Goal: Information Seeking & Learning: Find specific fact

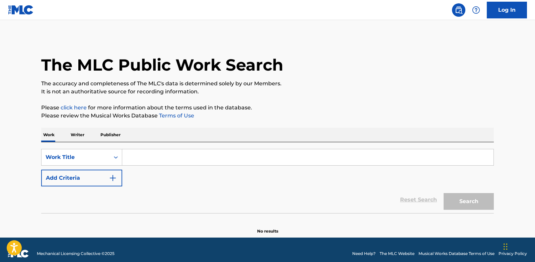
click at [153, 156] on input "Search Form" at bounding box center [307, 157] width 371 height 16
paste input "Bigger Man"
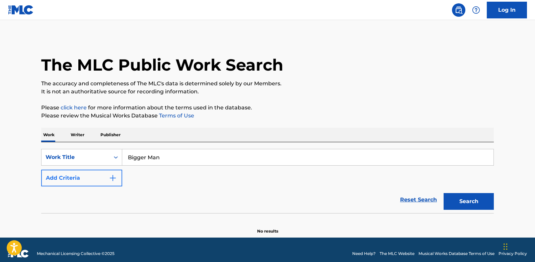
type input "Bigger Man"
click at [117, 177] on img "Search Form" at bounding box center [113, 178] width 8 height 8
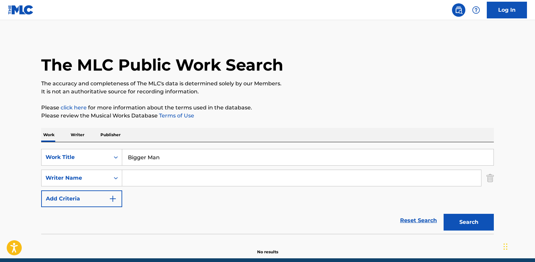
click at [152, 182] on input "Search Form" at bounding box center [301, 178] width 359 height 16
click at [152, 194] on div "SearchWithCriteria36629dc8-cf85-492c-b149-dbf874deac5e Work Title Bigger Man Se…" at bounding box center [267, 178] width 453 height 58
click at [472, 217] on button "Search" at bounding box center [469, 222] width 50 height 17
click at [30, 105] on main "The MLC Public Work Search The accuracy and completeness of The MLC's data is d…" at bounding box center [267, 139] width 535 height 238
drag, startPoint x: 183, startPoint y: 182, endPoint x: 122, endPoint y: 173, distance: 61.2
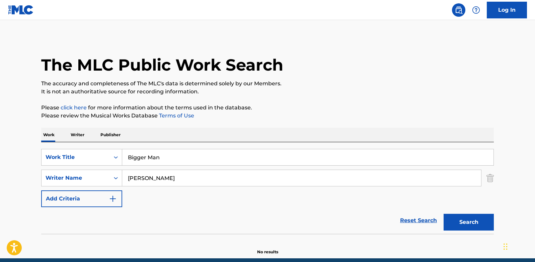
click at [122, 173] on input "[PERSON_NAME]" at bounding box center [301, 178] width 359 height 16
paste input "OLADOKUN"
type input "OLADOKUN"
click at [471, 220] on button "Search" at bounding box center [469, 222] width 50 height 17
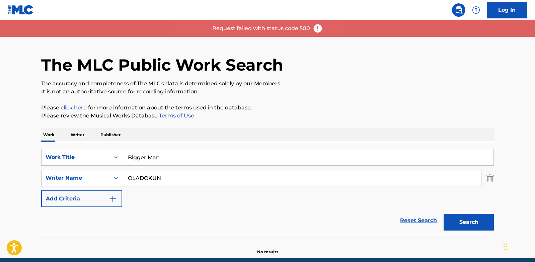
click at [319, 30] on img at bounding box center [318, 28] width 10 height 10
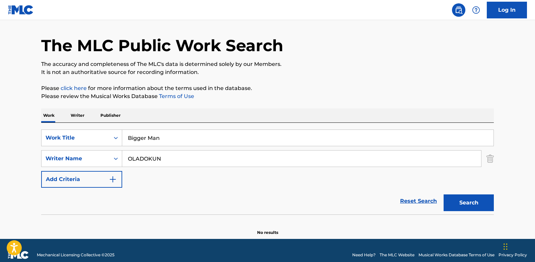
scroll to position [28, 0]
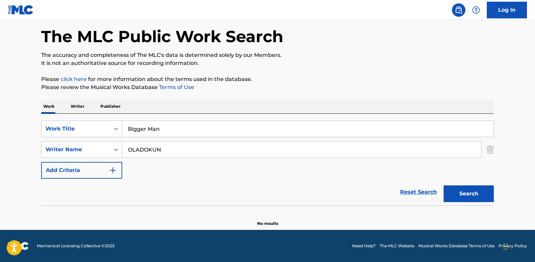
drag, startPoint x: 175, startPoint y: 154, endPoint x: 40, endPoint y: 154, distance: 135.3
click at [40, 154] on div "The MLC Public Work Search The accuracy and completeness of The MLC's data is d…" at bounding box center [267, 117] width 469 height 218
click at [465, 194] on button "Search" at bounding box center [469, 193] width 50 height 17
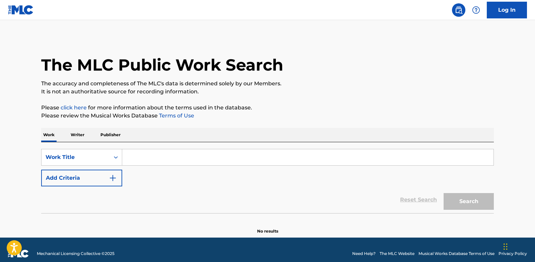
click at [140, 157] on input "Search Form" at bounding box center [307, 157] width 371 height 16
paste input "Bigger Man"
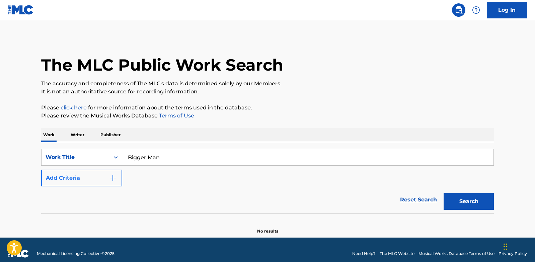
type input "Bigger Man"
click at [114, 178] on img "Search Form" at bounding box center [113, 178] width 8 height 8
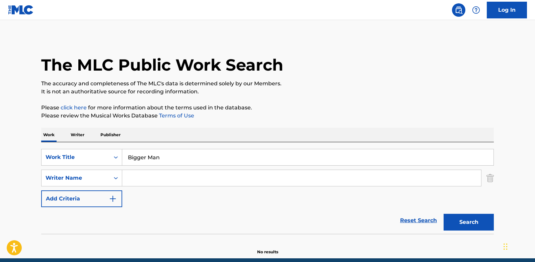
click at [134, 176] on input "Search Form" at bounding box center [301, 178] width 359 height 16
type input "[PERSON_NAME]"
drag, startPoint x: 336, startPoint y: 194, endPoint x: 362, endPoint y: 201, distance: 26.2
click at [336, 194] on div "SearchWithCriteria74929140-03f0-4429-9fb7-2e3d98d2cfae Work Title Bigger Man Se…" at bounding box center [267, 178] width 453 height 58
click at [458, 218] on button "Search" at bounding box center [469, 222] width 50 height 17
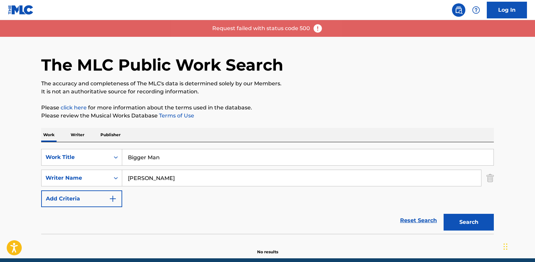
click at [358, 57] on div "The MLC Public Work Search" at bounding box center [267, 61] width 453 height 49
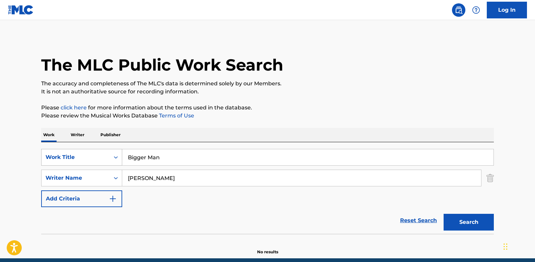
drag, startPoint x: 167, startPoint y: 156, endPoint x: 117, endPoint y: 155, distance: 50.2
click at [117, 155] on div "SearchWithCriteria74929140-03f0-4429-9fb7-2e3d98d2cfae Work Title Bigger Man" at bounding box center [267, 157] width 453 height 17
paste input "Line By Line"
type input "Line By Line"
click at [477, 218] on button "Search" at bounding box center [469, 222] width 50 height 17
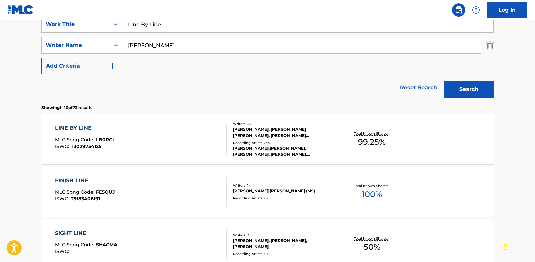
scroll to position [134, 0]
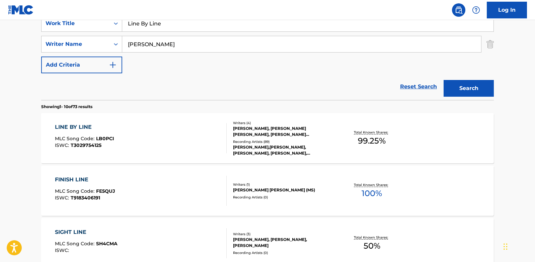
click at [194, 140] on div "LINE BY LINE MLC Song Code : LB0PCI ISWC : T3029754125" at bounding box center [141, 138] width 172 height 30
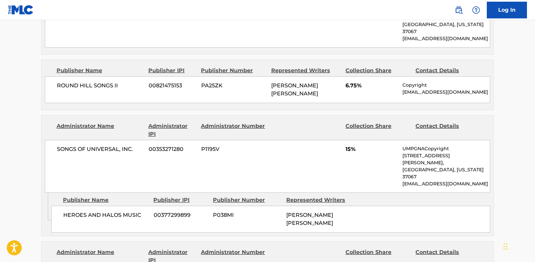
scroll to position [435, 0]
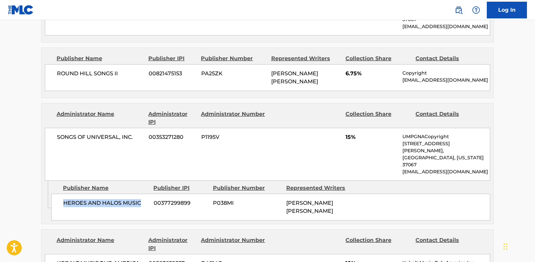
drag, startPoint x: 142, startPoint y: 179, endPoint x: 65, endPoint y: 180, distance: 77.7
click at [65, 194] on div "HEROES AND HALOS MUSIC 00377299899 P038MI [PERSON_NAME] [PERSON_NAME]" at bounding box center [270, 207] width 439 height 27
copy span "HEROES AND HALOS MUSIC"
click at [119, 128] on div "SONGS OF UNIVERSAL, INC. 00353271280 P1195V 15% UMPGNACopyright [STREET_ADDRESS…" at bounding box center [267, 154] width 445 height 53
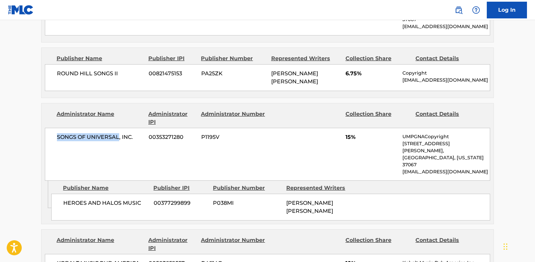
drag, startPoint x: 119, startPoint y: 123, endPoint x: 54, endPoint y: 123, distance: 64.6
click at [54, 128] on div "SONGS OF UNIVERSAL, INC. 00353271280 P1195V 15% UMPGNACopyright [STREET_ADDRESS…" at bounding box center [267, 154] width 445 height 53
copy span "SONGS OF UNIVERSAL"
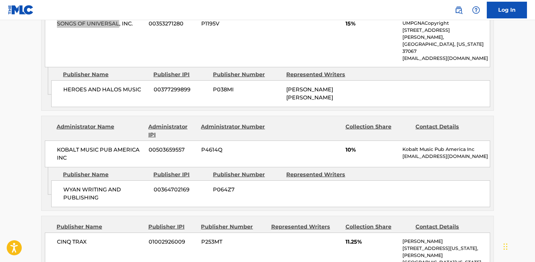
scroll to position [569, 0]
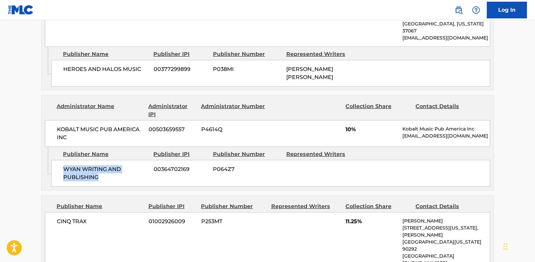
drag, startPoint x: 104, startPoint y: 145, endPoint x: 57, endPoint y: 137, distance: 47.5
click at [57, 160] on div "WYAN WRITING AND PUBLISHING 00364702169 P064Z7" at bounding box center [270, 173] width 439 height 27
copy span "WYAN WRITING AND PUBLISHING"
click at [104, 126] on span "KOBALT MUSIC PUB AMERICA INC" at bounding box center [100, 134] width 87 height 16
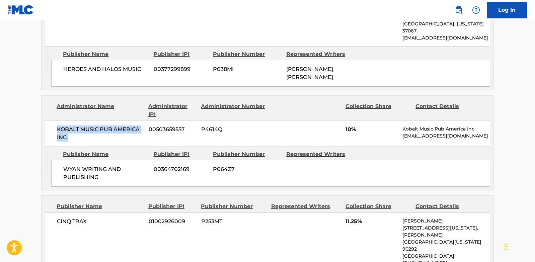
drag, startPoint x: 56, startPoint y: 92, endPoint x: 146, endPoint y: 91, distance: 90.4
click at [146, 120] on div "KOBALT MUSIC PUB AMERICA INC 00503659557 P4614Q 10% Kobalt Music Pub America In…" at bounding box center [267, 133] width 445 height 27
copy div "KOBALT MUSIC PUB AMERICA INC"
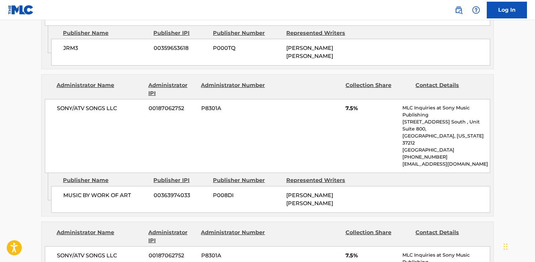
scroll to position [937, 0]
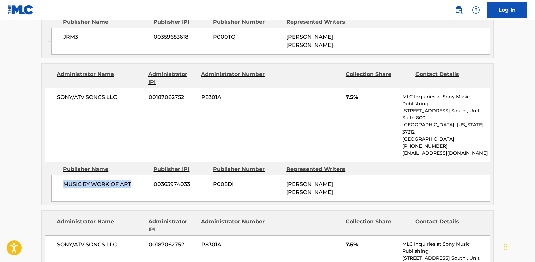
drag, startPoint x: 139, startPoint y: 110, endPoint x: 61, endPoint y: 116, distance: 78.9
click at [61, 175] on div "MUSIC BY WORK OF ART 00363974033 P008DI [PERSON_NAME] [PERSON_NAME]" at bounding box center [270, 188] width 439 height 27
copy span "MUSIC BY WORK OF ART"
drag, startPoint x: 118, startPoint y: 154, endPoint x: 119, endPoint y: 149, distance: 5.7
click at [118, 218] on div "Administrator Name" at bounding box center [100, 226] width 87 height 16
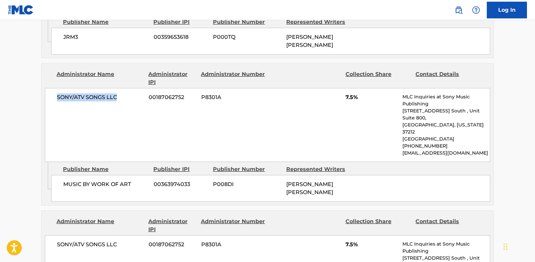
drag, startPoint x: 122, startPoint y: 35, endPoint x: 54, endPoint y: 37, distance: 68.0
click at [54, 88] on div "SONY/ATV SONGS LLC 00187062752 P8301A 7.5% MLC Inquiries at Sony Music Publishi…" at bounding box center [267, 125] width 445 height 74
copy span "SONY/ATV SONGS LLC"
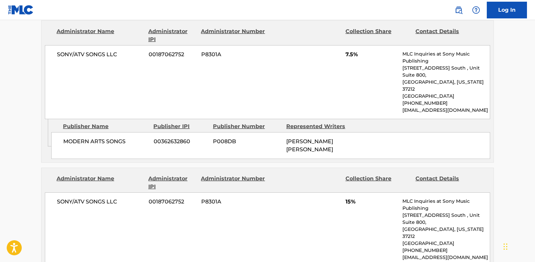
scroll to position [1138, 0]
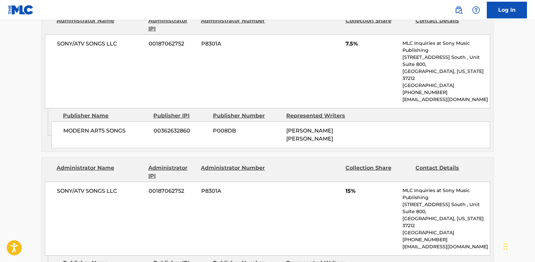
drag, startPoint x: 136, startPoint y: 172, endPoint x: 63, endPoint y: 173, distance: 73.7
copy span "SONGS OF STARKER SAXE"
drag, startPoint x: 134, startPoint y: 176, endPoint x: 75, endPoint y: 241, distance: 88.2
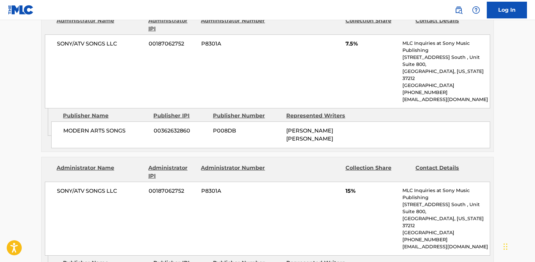
copy span "SONGS OF STARKER SAXE"
click at [274, 182] on div "SONY/ATV SONGS LLC 00187062752 P8301A 15% MLC Inquiries at Sony Music Publishin…" at bounding box center [267, 219] width 445 height 74
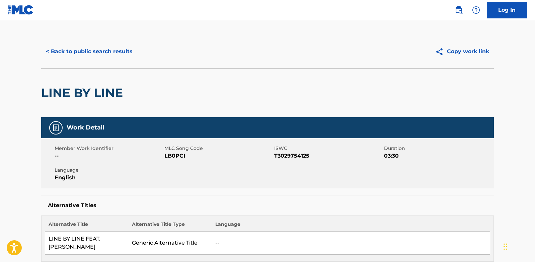
scroll to position [0, 0]
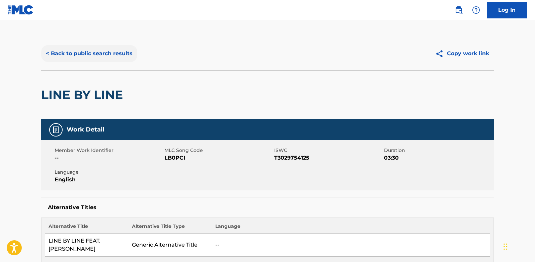
click at [129, 50] on button "< Back to public search results" at bounding box center [89, 53] width 96 height 17
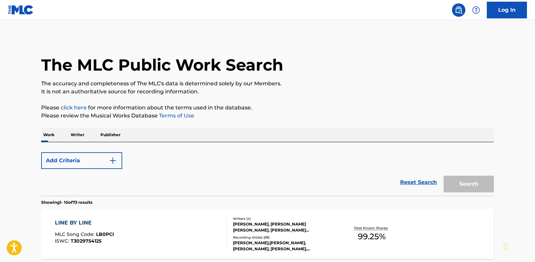
scroll to position [134, 0]
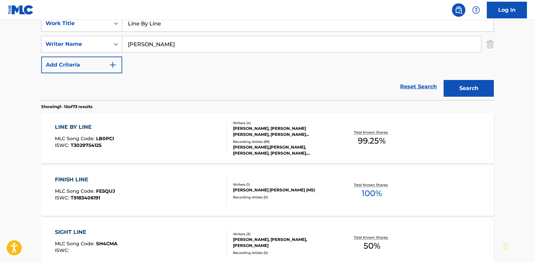
click at [225, 141] on div at bounding box center [223, 138] width 5 height 30
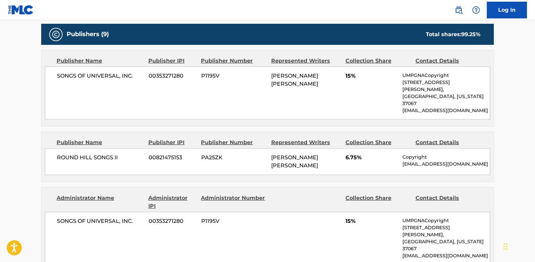
scroll to position [368, 0]
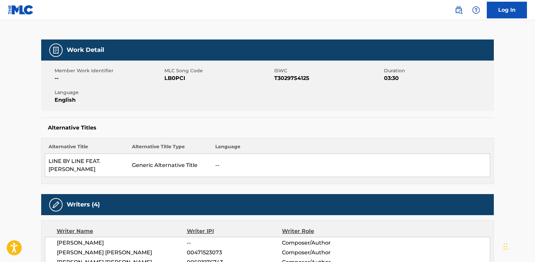
scroll to position [0, 0]
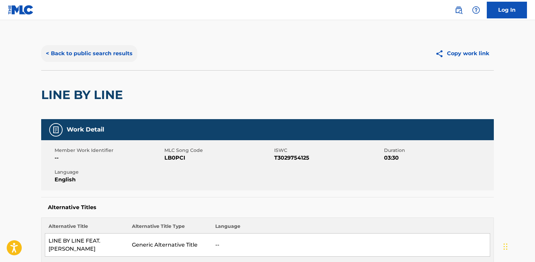
click at [109, 52] on button "< Back to public search results" at bounding box center [89, 53] width 96 height 17
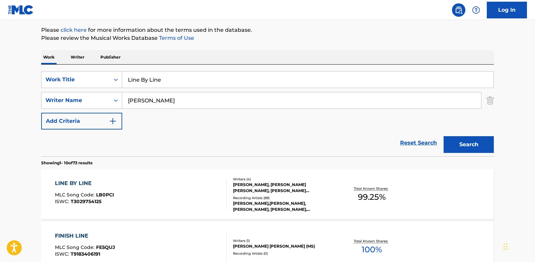
scroll to position [67, 0]
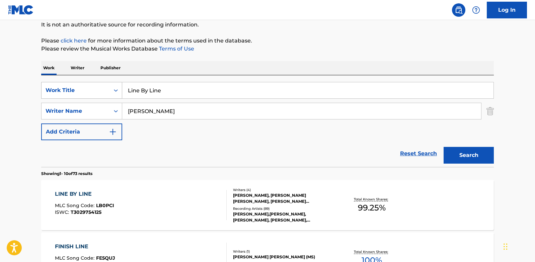
drag, startPoint x: 164, startPoint y: 89, endPoint x: 110, endPoint y: 84, distance: 54.1
click at [110, 84] on div "SearchWithCriteria74929140-03f0-4429-9fb7-2e3d98d2cfae Work Title Line By Line" at bounding box center [267, 90] width 453 height 17
paste input "A SONG FOR EVERYTHING"
type input "A SONG FOR EVERYTHING"
click at [487, 151] on button "Search" at bounding box center [469, 155] width 50 height 17
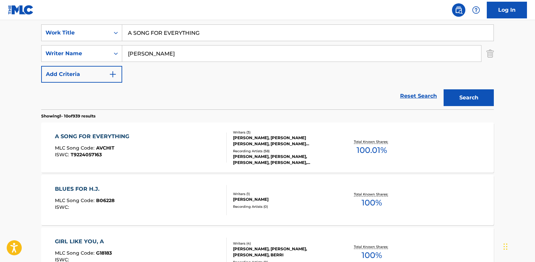
scroll to position [134, 0]
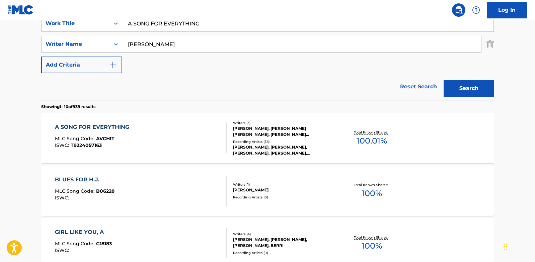
click at [200, 134] on div "A SONG FOR EVERYTHING MLC Song Code : AVCHIT ISWC : T9224057163" at bounding box center [141, 138] width 172 height 30
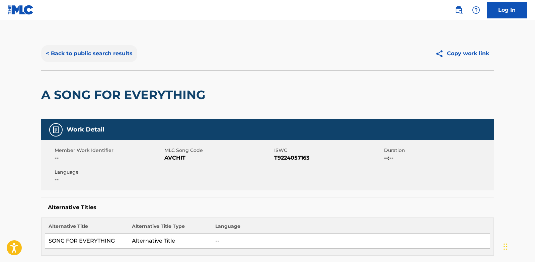
click at [104, 59] on button "< Back to public search results" at bounding box center [89, 53] width 96 height 17
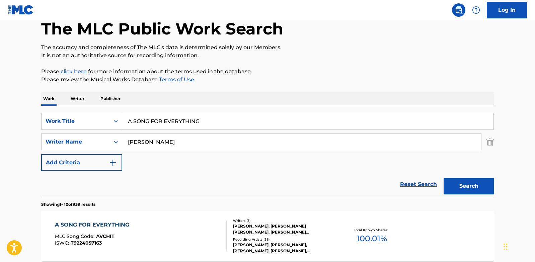
scroll to position [33, 0]
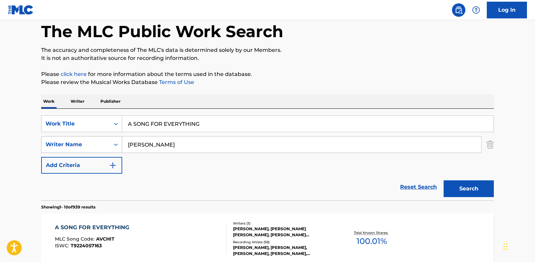
drag, startPoint x: 156, startPoint y: 147, endPoint x: 105, endPoint y: 144, distance: 50.3
click at [105, 144] on div "SearchWithCriteria1a61da7f-1c38-4264-be72-b86430c50f6b Writer Name [PERSON_NAME]" at bounding box center [267, 144] width 453 height 17
paste input "[PERSON_NAME]"
type input "[PERSON_NAME]"
drag, startPoint x: 224, startPoint y: 125, endPoint x: 116, endPoint y: 125, distance: 108.5
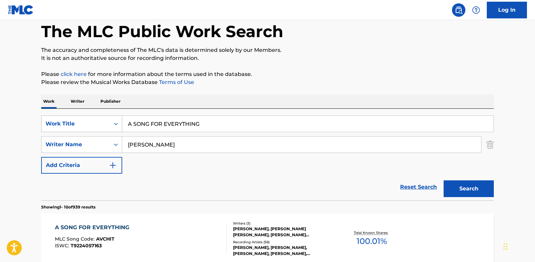
click at [116, 125] on div "SearchWithCriteria74929140-03f0-4429-9fb7-2e3d98d2cfae Work Title A SONG FOR EV…" at bounding box center [267, 124] width 453 height 17
paste input "For The Holidays"
type input "For The Holidays"
click at [461, 183] on button "Search" at bounding box center [469, 188] width 50 height 17
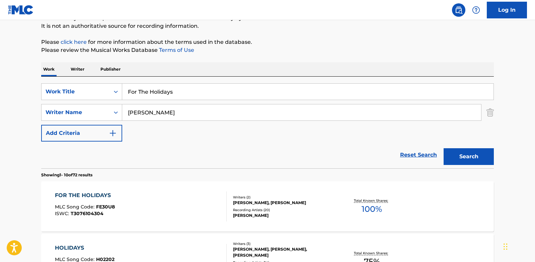
scroll to position [134, 0]
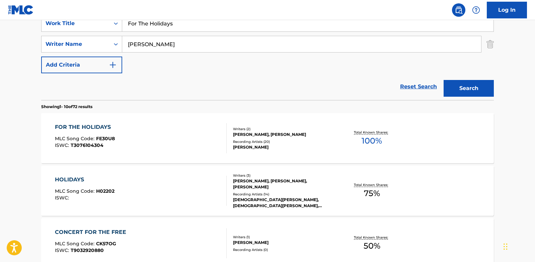
click at [148, 140] on div "FOR THE HOLIDAYS MLC Song Code : FE30U8 ISWC : T3076104304" at bounding box center [141, 138] width 172 height 30
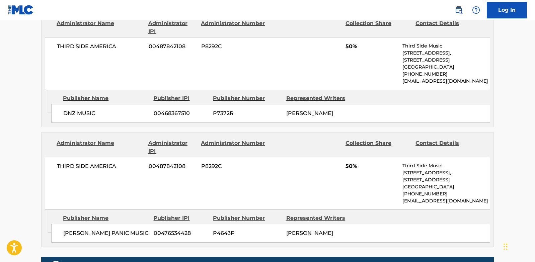
scroll to position [335, 0]
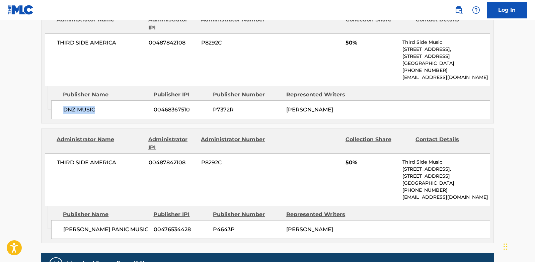
drag, startPoint x: 103, startPoint y: 110, endPoint x: 63, endPoint y: 111, distance: 40.8
click at [63, 111] on div "DNZ MUSIC 00468367510 P7372R [PERSON_NAME]" at bounding box center [270, 109] width 439 height 19
copy span "DNZ MUSIC"
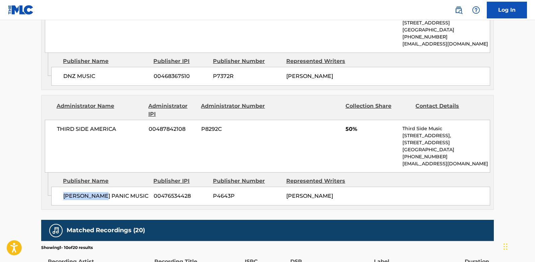
drag, startPoint x: 63, startPoint y: 197, endPoint x: 105, endPoint y: 196, distance: 42.9
click at [105, 196] on div "[PERSON_NAME] PANIC MUSIC 00476534428 P4643P [PERSON_NAME]" at bounding box center [270, 196] width 439 height 19
copy span "[PERSON_NAME]"
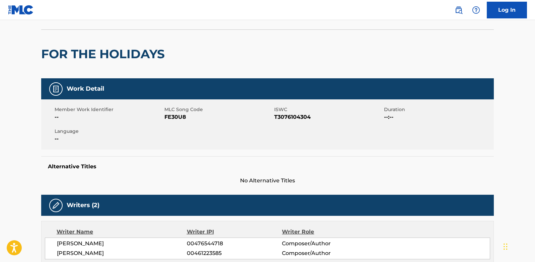
scroll to position [0, 0]
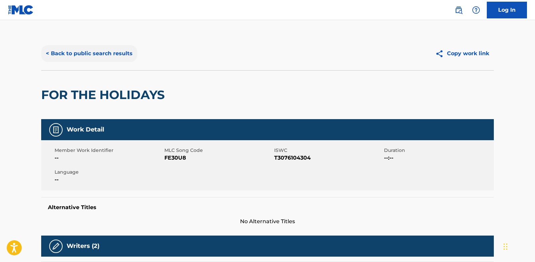
click at [129, 52] on button "< Back to public search results" at bounding box center [89, 53] width 96 height 17
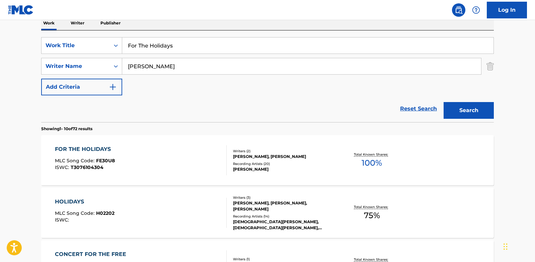
scroll to position [67, 0]
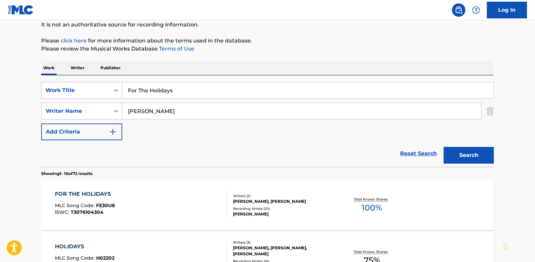
drag, startPoint x: 148, startPoint y: 85, endPoint x: 114, endPoint y: 84, distance: 33.8
click at [114, 84] on div "SearchWithCriteria74929140-03f0-4429-9fb7-2e3d98d2cfae Work Title For The Holid…" at bounding box center [267, 90] width 453 height 17
paste input "Merry Christmas [PERSON_NAME] [PERSON_NAME]"
type input "Merry Christmas [PERSON_NAME] [PERSON_NAME]"
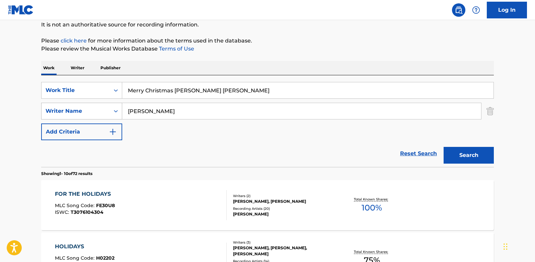
drag, startPoint x: 155, startPoint y: 114, endPoint x: 114, endPoint y: 112, distance: 40.2
click at [114, 112] on div "SearchWithCriteria1a61da7f-1c38-4264-be72-b86430c50f6b Writer Name [PERSON_NAME]" at bounding box center [267, 111] width 453 height 17
paste input "[PERSON_NAME]"
type input "[PERSON_NAME]"
click at [481, 154] on button "Search" at bounding box center [469, 155] width 50 height 17
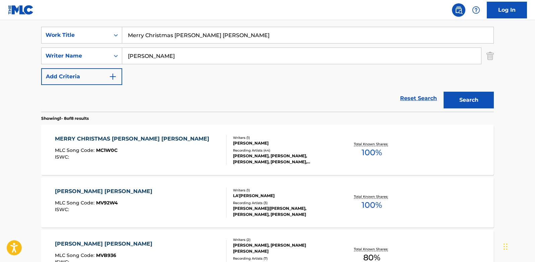
scroll to position [134, 0]
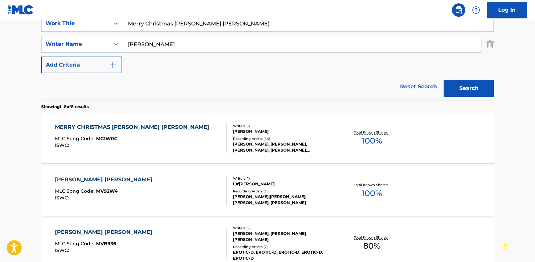
click at [204, 138] on div "MERRY CHRISTMAS [PERSON_NAME] [PERSON_NAME] MLC Song Code : MC1W0C ISWC :" at bounding box center [141, 138] width 172 height 30
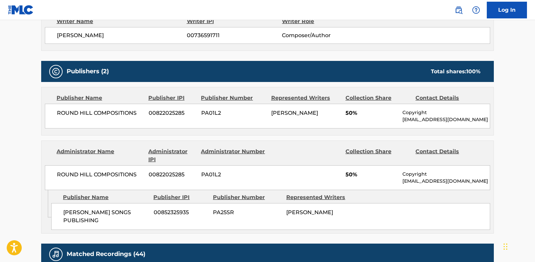
scroll to position [268, 0]
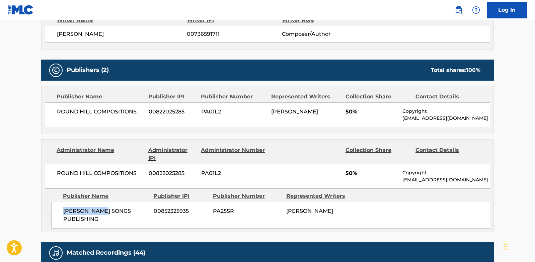
drag, startPoint x: 101, startPoint y: 195, endPoint x: 64, endPoint y: 194, distance: 36.8
click at [64, 207] on span "[PERSON_NAME] SONGS PUBLISHING" at bounding box center [105, 215] width 85 height 16
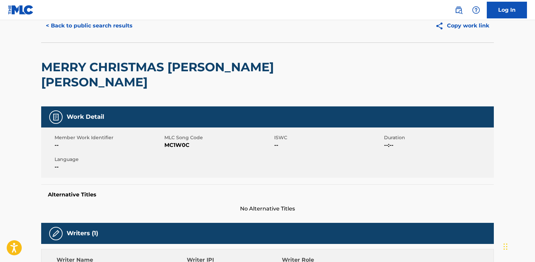
scroll to position [0, 0]
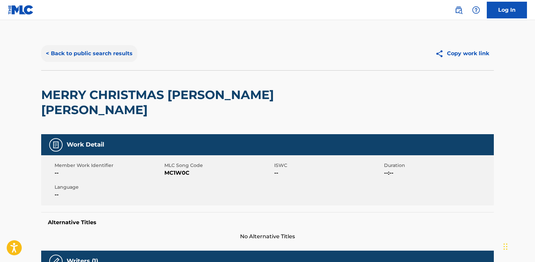
click at [127, 54] on button "< Back to public search results" at bounding box center [89, 53] width 96 height 17
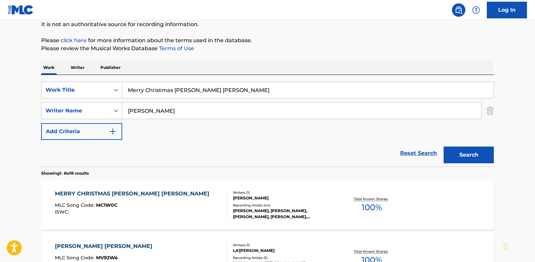
scroll to position [67, 0]
drag, startPoint x: 209, startPoint y: 92, endPoint x: 126, endPoint y: 90, distance: 83.4
click at [126, 90] on input "Merry Christmas [PERSON_NAME] [PERSON_NAME]" at bounding box center [307, 90] width 371 height 16
paste input "66153006"
click at [109, 84] on div "SearchWithCriteria74929140-03f0-4429-9fb7-2e3d98d2cfae Work Title 66153006" at bounding box center [267, 90] width 453 height 17
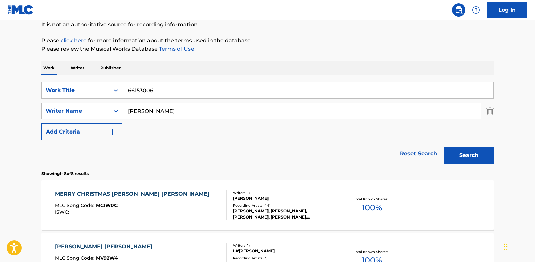
paste input "[GEOGRAPHIC_DATA]"
type input "[GEOGRAPHIC_DATA]"
drag, startPoint x: 128, startPoint y: 114, endPoint x: 120, endPoint y: 114, distance: 8.7
click at [120, 114] on div "SearchWithCriteria1a61da7f-1c38-4264-be72-b86430c50f6b Writer Name [PERSON_NAME]" at bounding box center [267, 111] width 453 height 17
paste input "Chesney"
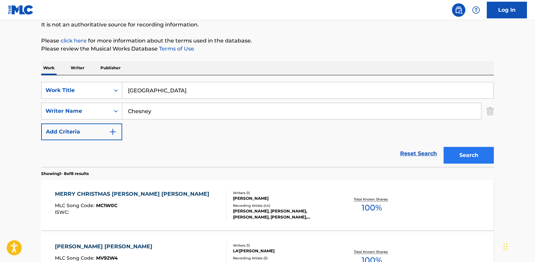
type input "Chesney"
click at [466, 152] on button "Search" at bounding box center [469, 155] width 50 height 17
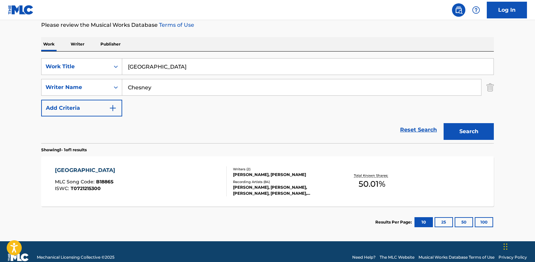
scroll to position [100, 0]
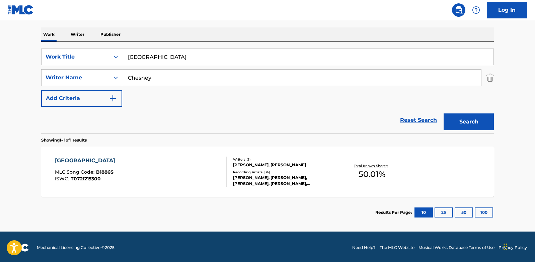
click at [189, 166] on div "BOSTON MLC Song Code : B1886S ISWC : T0721215300" at bounding box center [141, 172] width 172 height 30
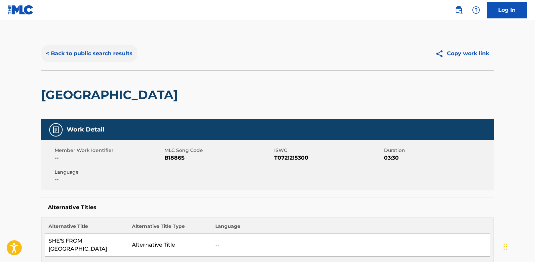
click at [131, 57] on button "< Back to public search results" at bounding box center [89, 53] width 96 height 17
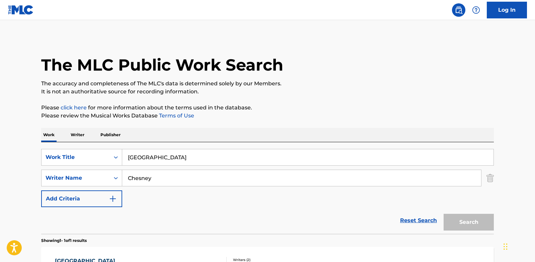
scroll to position [64, 0]
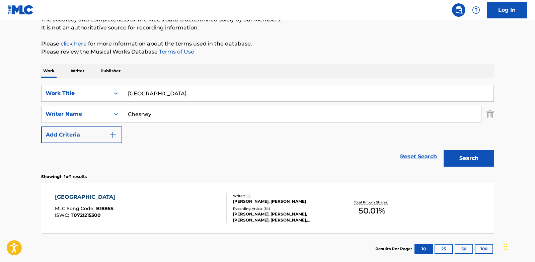
drag, startPoint x: 168, startPoint y: 89, endPoint x: 158, endPoint y: 90, distance: 10.0
click at [158, 90] on input "[GEOGRAPHIC_DATA]" at bounding box center [307, 93] width 371 height 16
click at [28, 124] on main "The MLC Public Work Search The accuracy and completeness of The MLC's data is d…" at bounding box center [267, 112] width 535 height 312
drag, startPoint x: 178, startPoint y: 107, endPoint x: 125, endPoint y: 112, distance: 53.1
click at [125, 112] on input "Chesney" at bounding box center [301, 114] width 359 height 16
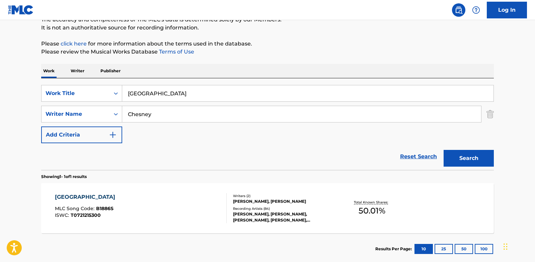
paste input "FENNINGS"
type input "FENNINGS"
click at [485, 157] on button "Search" at bounding box center [469, 158] width 50 height 17
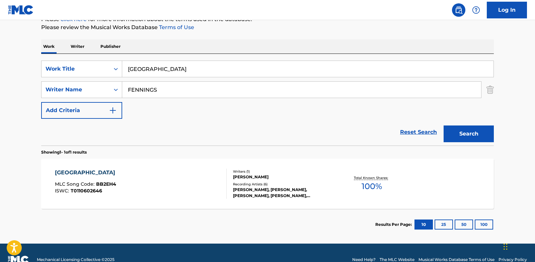
scroll to position [97, 0]
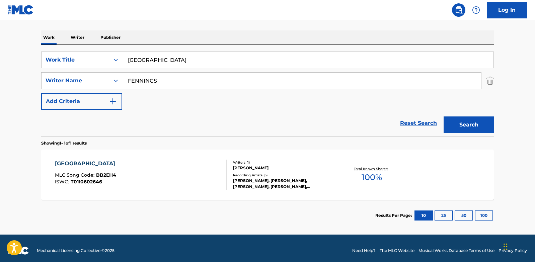
click at [185, 184] on div "BOSTON MLC Song Code : BB2EH4 ISWC : T0110602646" at bounding box center [141, 175] width 172 height 30
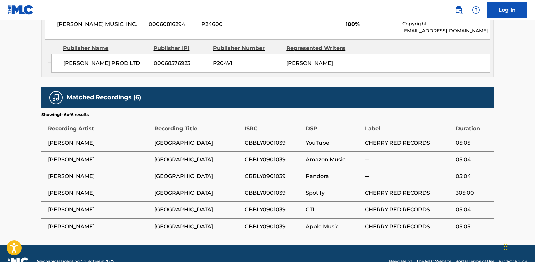
scroll to position [368, 0]
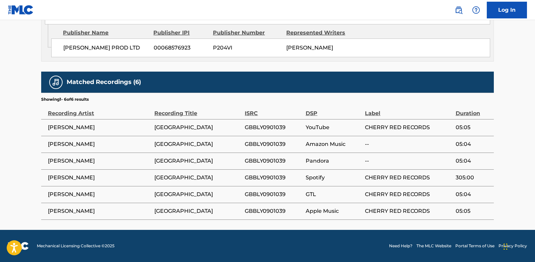
drag, startPoint x: 100, startPoint y: 128, endPoint x: 46, endPoint y: 130, distance: 53.9
click at [46, 130] on td "[PERSON_NAME]" at bounding box center [97, 127] width 113 height 17
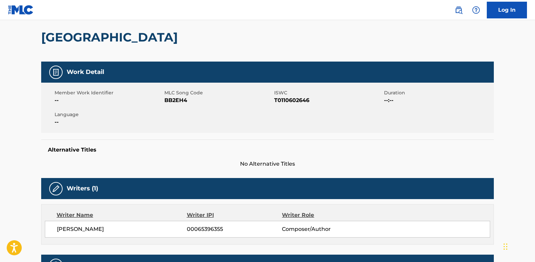
scroll to position [0, 0]
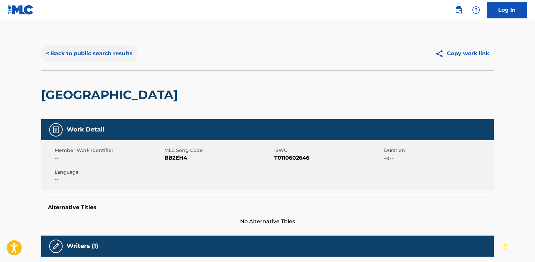
click at [114, 58] on button "< Back to public search results" at bounding box center [89, 53] width 96 height 17
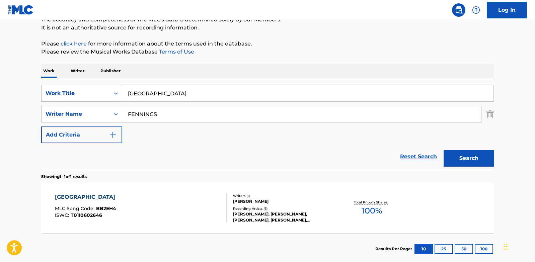
drag, startPoint x: 183, startPoint y: 107, endPoint x: 101, endPoint y: 101, distance: 82.0
click at [101, 101] on div "SearchWithCriteria74929140-03f0-4429-9fb7-2e3d98d2cfae Work Title Boston Search…" at bounding box center [267, 114] width 453 height 58
paste input "[PERSON_NAME]"
type input "[PERSON_NAME]"
drag, startPoint x: 23, startPoint y: 76, endPoint x: 137, endPoint y: 99, distance: 115.9
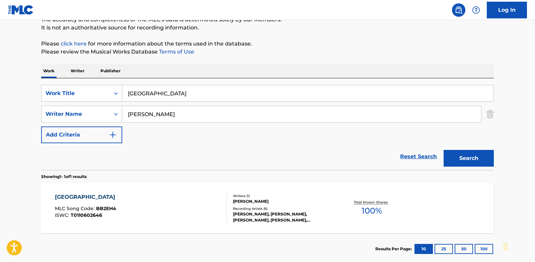
click at [23, 76] on main "The MLC Public Work Search The accuracy and completeness of The MLC's data is d…" at bounding box center [267, 112] width 535 height 312
drag, startPoint x: 190, startPoint y: 101, endPoint x: 105, endPoint y: 96, distance: 84.5
click at [105, 96] on div "SearchWithCriteria74929140-03f0-4429-9fb7-2e3d98d2cfae Work Title [GEOGRAPHIC_D…" at bounding box center [267, 93] width 453 height 17
paste input "Hey Baby"
type input "Hey Baby"
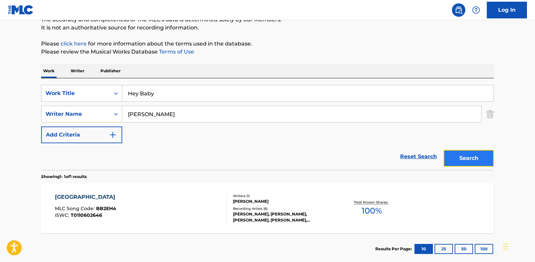
click at [456, 156] on button "Search" at bounding box center [469, 158] width 50 height 17
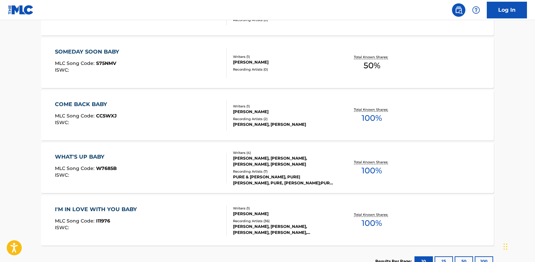
scroll to position [265, 0]
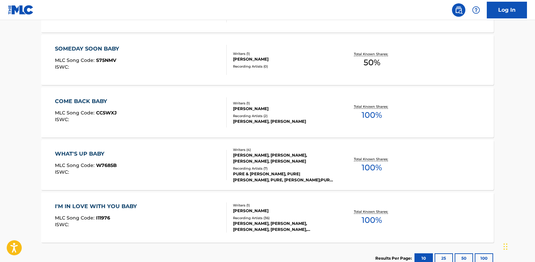
drag, startPoint x: 22, startPoint y: 138, endPoint x: 39, endPoint y: 149, distance: 19.8
click at [22, 138] on main "The MLC Public Work Search The accuracy and completeness of The MLC's data is d…" at bounding box center [267, 16] width 535 height 522
click at [151, 207] on div "I'M IN LOVE WITH YOU BABY MLC Song Code : I11976 ISWC :" at bounding box center [141, 218] width 172 height 30
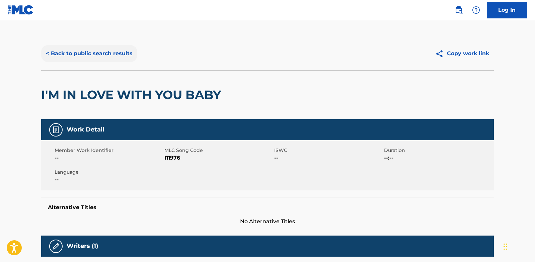
click at [100, 46] on button "< Back to public search results" at bounding box center [89, 53] width 96 height 17
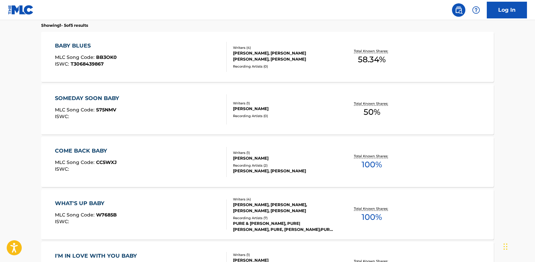
scroll to position [203, 0]
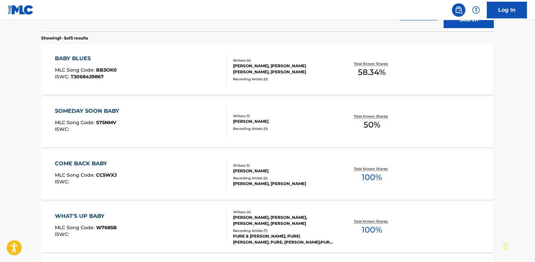
click at [178, 170] on div "COME BACK BABY MLC Song Code : CC5WXJ ISWC :" at bounding box center [141, 175] width 172 height 30
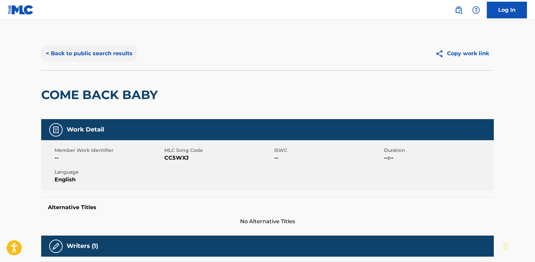
click at [98, 54] on button "< Back to public search results" at bounding box center [89, 53] width 96 height 17
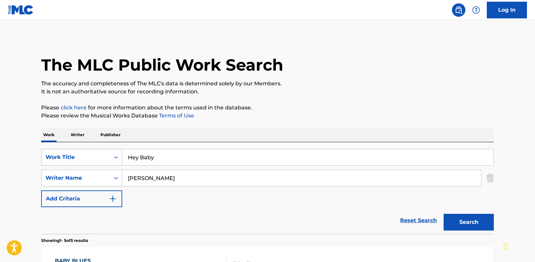
drag, startPoint x: 169, startPoint y: 155, endPoint x: 121, endPoint y: 156, distance: 48.2
click at [121, 156] on div "SearchWithCriteria74929140-03f0-4429-9fb7-2e3d98d2cfae Work Title Hey Baby" at bounding box center [267, 157] width 453 height 17
drag, startPoint x: 154, startPoint y: 174, endPoint x: 160, endPoint y: 176, distance: 6.4
click at [156, 174] on input "[PERSON_NAME]" at bounding box center [301, 178] width 359 height 16
drag, startPoint x: 162, startPoint y: 177, endPoint x: 116, endPoint y: 178, distance: 45.9
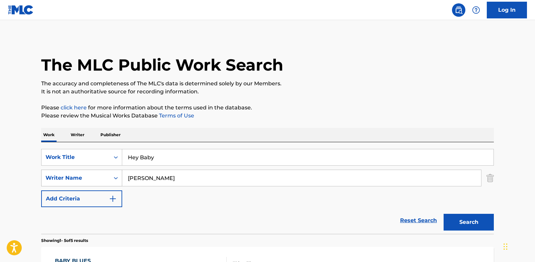
click at [116, 178] on div "SearchWithCriteria1a61da7f-1c38-4264-be72-b86430c50f6b Writer Name [PERSON_NAME]" at bounding box center [267, 178] width 453 height 17
click at [474, 224] on button "Search" at bounding box center [469, 222] width 50 height 17
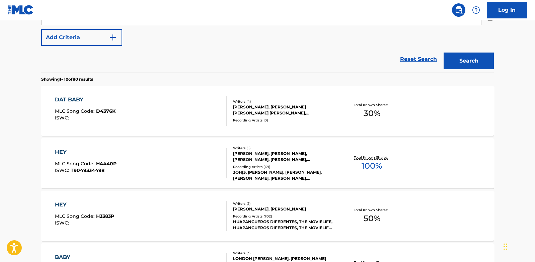
scroll to position [134, 0]
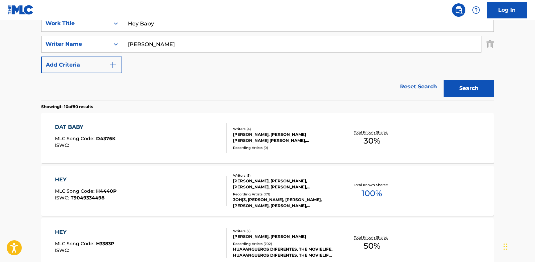
drag, startPoint x: 146, startPoint y: 47, endPoint x: 119, endPoint y: 47, distance: 27.8
click at [119, 47] on div "SearchWithCriteria1a61da7f-1c38-4264-be72-b86430c50f6b Writer Name [PERSON_NAME]" at bounding box center [267, 44] width 453 height 17
type input "[PERSON_NAME]"
click at [452, 86] on button "Search" at bounding box center [469, 88] width 50 height 17
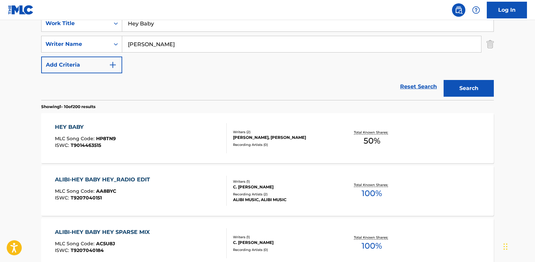
click at [189, 131] on div "HEY BABY MLC Song Code : HP8TN9 ISWC : T9014463515" at bounding box center [141, 138] width 172 height 30
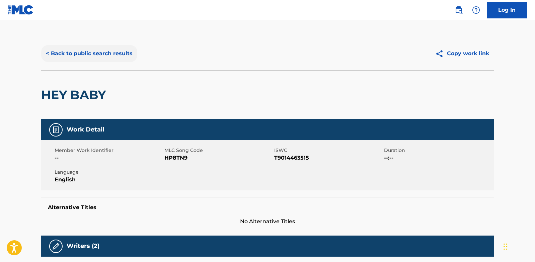
click at [98, 54] on button "< Back to public search results" at bounding box center [89, 53] width 96 height 17
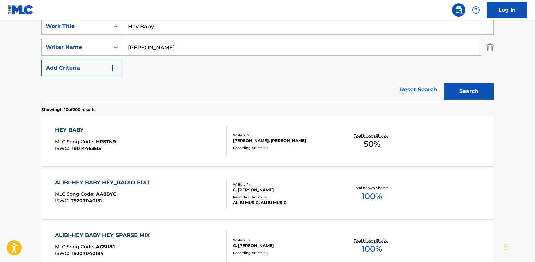
scroll to position [67, 0]
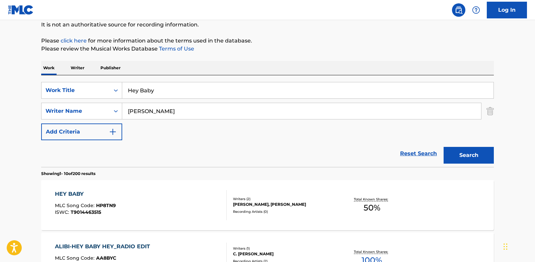
click at [176, 109] on input "[PERSON_NAME]" at bounding box center [301, 111] width 359 height 16
type input "[PERSON_NAME] st [PERSON_NAME]"
click at [471, 159] on button "Search" at bounding box center [469, 155] width 50 height 17
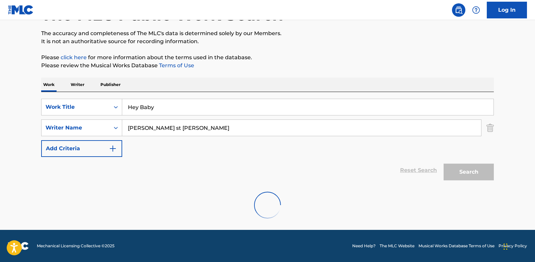
scroll to position [28, 0]
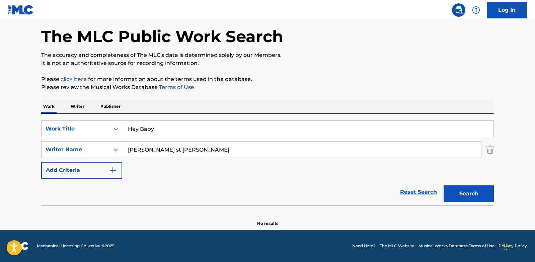
drag, startPoint x: 161, startPoint y: 130, endPoint x: 124, endPoint y: 131, distance: 37.5
click at [124, 131] on input "Hey Baby" at bounding box center [307, 129] width 371 height 16
paste input "Treasure"
type input "Treasure"
click at [26, 153] on main "The MLC Public Work Search The accuracy and completeness of The MLC's data is d…" at bounding box center [267, 111] width 535 height 238
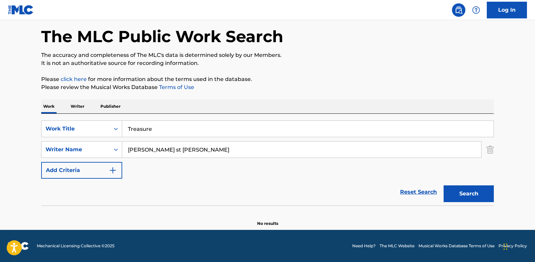
drag, startPoint x: 177, startPoint y: 151, endPoint x: 123, endPoint y: 152, distance: 54.6
click at [123, 152] on input "[PERSON_NAME] st [PERSON_NAME]" at bounding box center [301, 150] width 359 height 16
type input "[PERSON_NAME]"
click at [475, 197] on button "Search" at bounding box center [469, 193] width 50 height 17
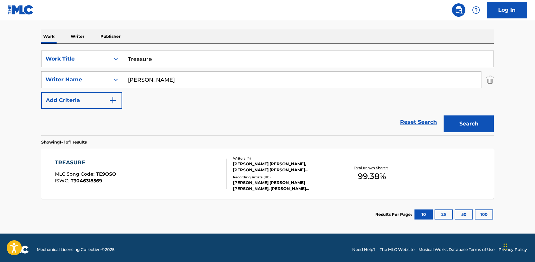
scroll to position [102, 0]
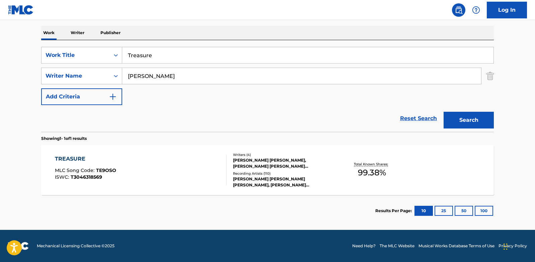
click at [183, 177] on div "TREASURE MLC Song Code : TE9OSO ISWC : T3046318569" at bounding box center [141, 170] width 172 height 30
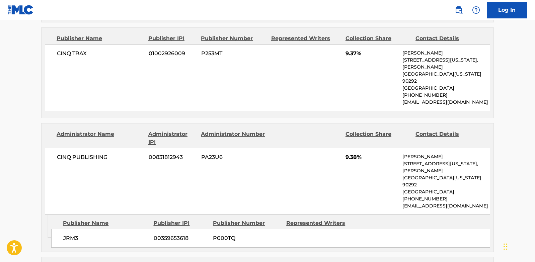
scroll to position [368, 0]
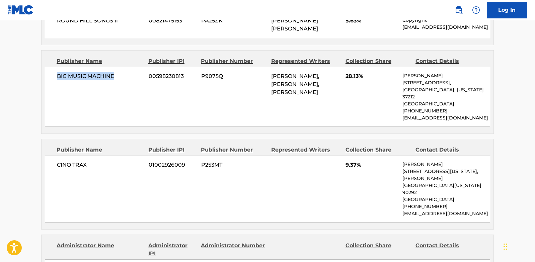
drag, startPoint x: 117, startPoint y: 75, endPoint x: 59, endPoint y: 76, distance: 58.6
click at [58, 76] on span "BIG MUSIC MACHINE" at bounding box center [100, 76] width 87 height 8
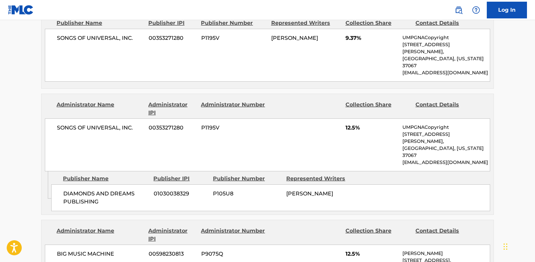
scroll to position [737, 0]
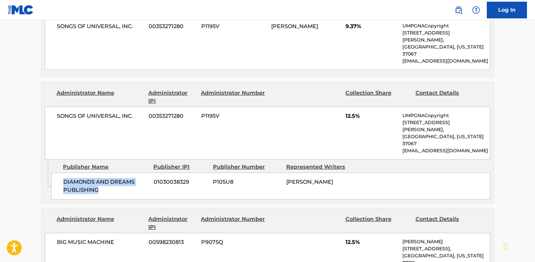
drag, startPoint x: 100, startPoint y: 128, endPoint x: 64, endPoint y: 119, distance: 37.1
click at [64, 178] on span "DIAMONDS AND DREAMS PUBLISHING" at bounding box center [105, 186] width 85 height 16
drag, startPoint x: 107, startPoint y: 77, endPoint x: 113, endPoint y: 68, distance: 10.2
click at [108, 107] on div "SONGS OF UNIVERSAL, INC. 00353271280 P1195V 12.5% UMPGNACopyright [STREET_ADDRE…" at bounding box center [267, 133] width 445 height 53
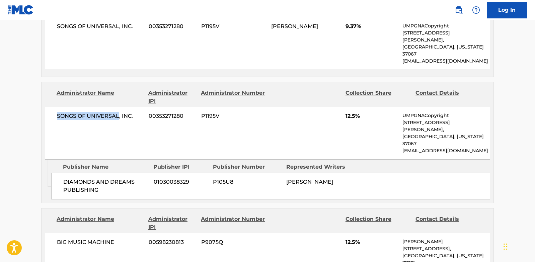
drag, startPoint x: 118, startPoint y: 66, endPoint x: 58, endPoint y: 65, distance: 60.6
click at [58, 112] on span "SONGS OF UNIVERSAL, INC." at bounding box center [100, 116] width 87 height 8
click at [38, 175] on div "< Back to public search results Copy work link TREASURE Work Detail Member Work…" at bounding box center [267, 3] width 469 height 1406
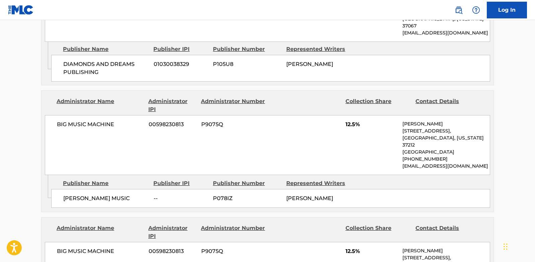
scroll to position [837, 0]
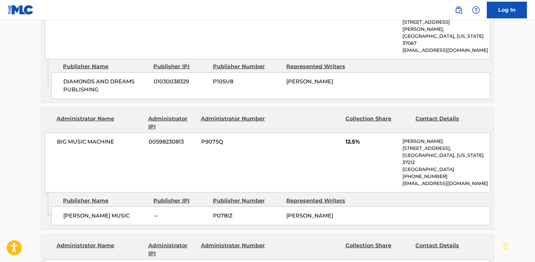
drag, startPoint x: 132, startPoint y: 147, endPoint x: 64, endPoint y: 148, distance: 67.3
click at [64, 212] on span "[PERSON_NAME] MUSIC" at bounding box center [105, 216] width 85 height 8
drag, startPoint x: 139, startPoint y: 140, endPoint x: 135, endPoint y: 137, distance: 4.8
click at [139, 207] on div "[PERSON_NAME] MUSIC -- P078IZ [PERSON_NAME]" at bounding box center [270, 216] width 439 height 19
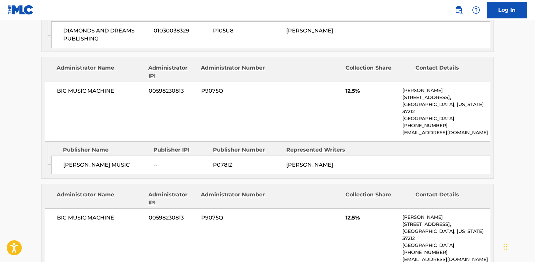
scroll to position [971, 0]
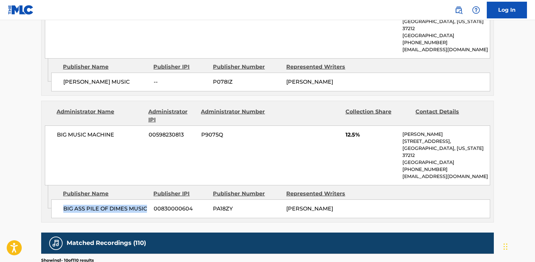
drag, startPoint x: 147, startPoint y: 134, endPoint x: 63, endPoint y: 133, distance: 84.7
click at [63, 200] on div "BIG ASS PILE OF DIMES MUSIC 00830000604 PA18ZY [PERSON_NAME]" at bounding box center [270, 209] width 439 height 19
drag, startPoint x: 110, startPoint y: 131, endPoint x: 146, endPoint y: 134, distance: 36.7
click at [110, 205] on span "BIG ASS PILE OF DIMES MUSIC" at bounding box center [105, 209] width 85 height 8
drag, startPoint x: 147, startPoint y: 134, endPoint x: 139, endPoint y: 259, distance: 125.2
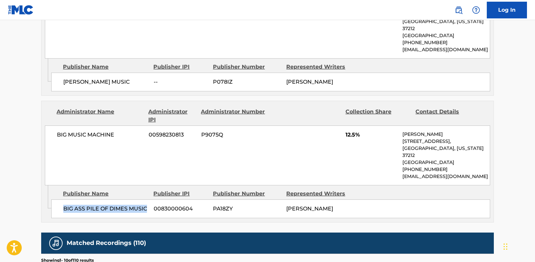
click at [66, 205] on span "BIG ASS PILE OF DIMES MUSIC" at bounding box center [105, 209] width 85 height 8
click at [148, 205] on span "BIG ASS PILE OF DIMES MUSIC" at bounding box center [105, 209] width 85 height 8
drag, startPoint x: 148, startPoint y: 130, endPoint x: 61, endPoint y: 133, distance: 87.1
click at [61, 200] on div "BIG ASS PILE OF DIMES MUSIC 00830000604 PA18ZY [PERSON_NAME]" at bounding box center [270, 209] width 439 height 19
